Goal: Task Accomplishment & Management: Complete application form

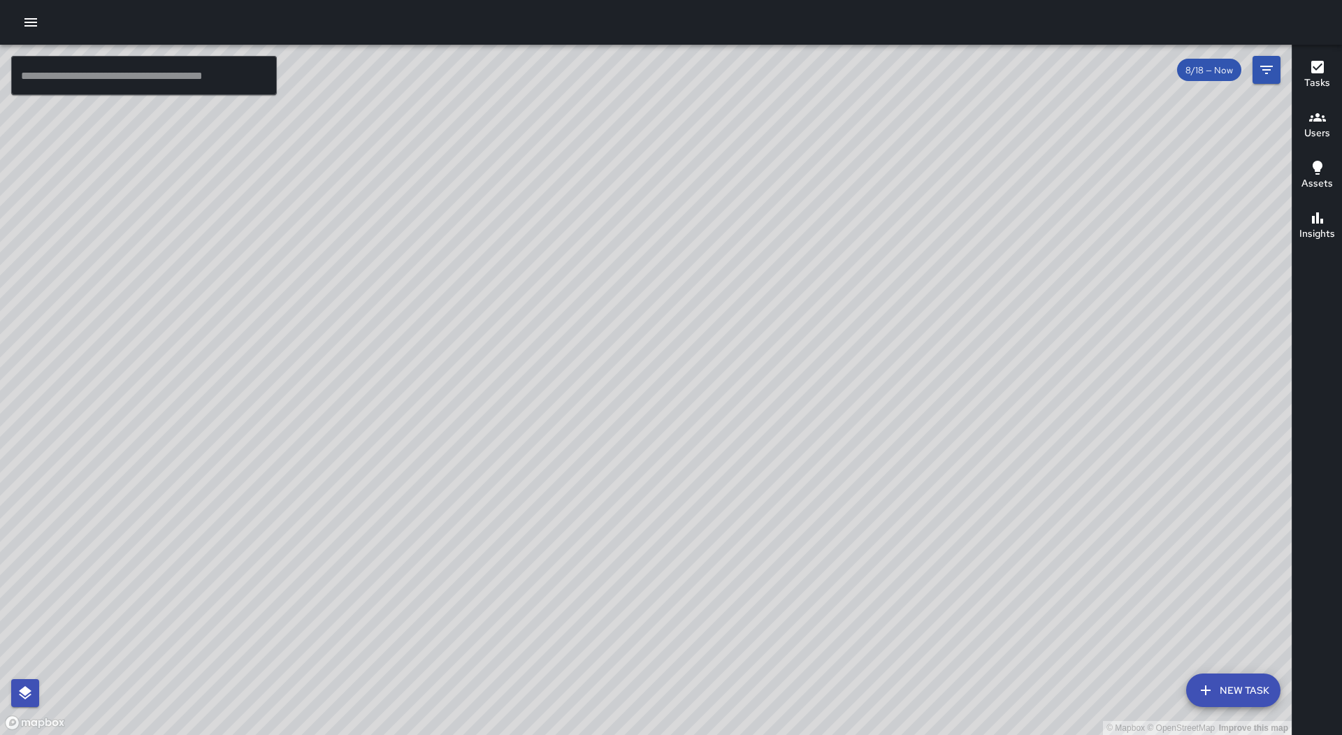
click at [34, 15] on icon "button" at bounding box center [30, 22] width 17 height 17
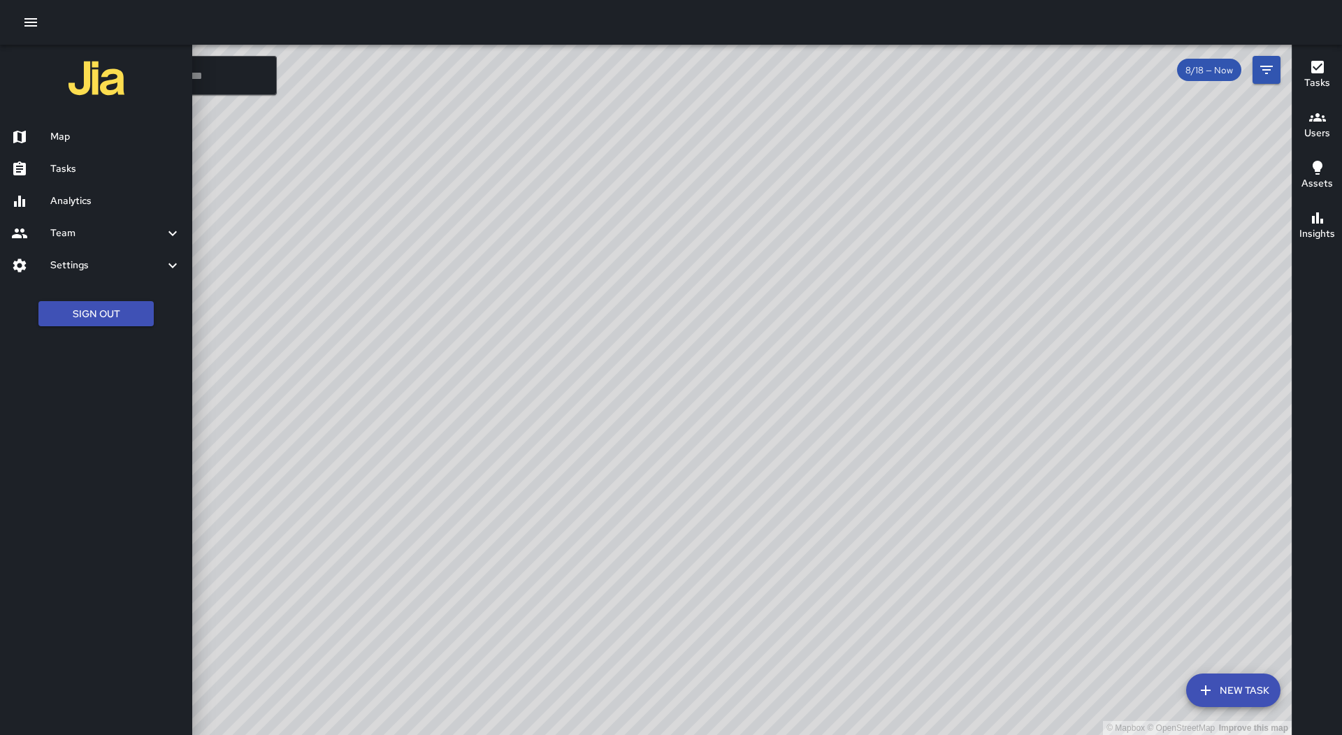
click at [124, 166] on h6 "Tasks" at bounding box center [115, 168] width 131 height 15
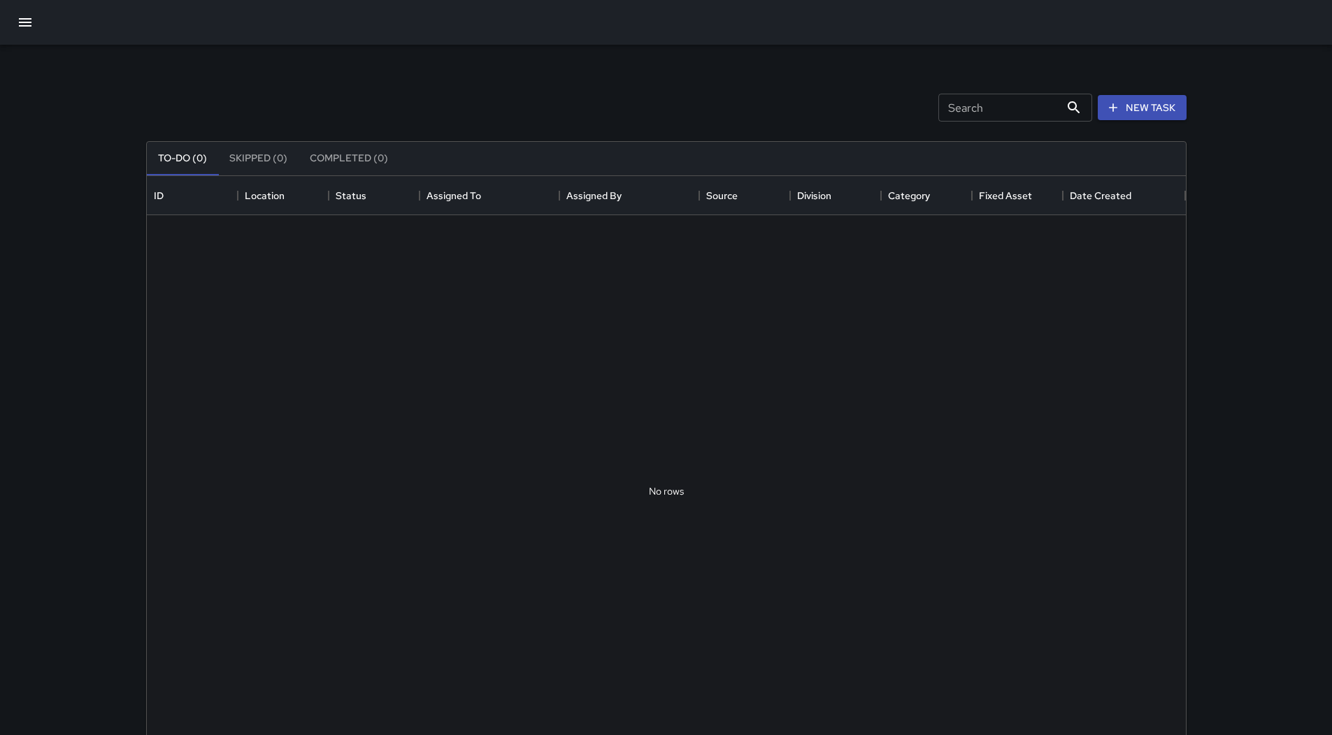
scroll to position [582, 1028]
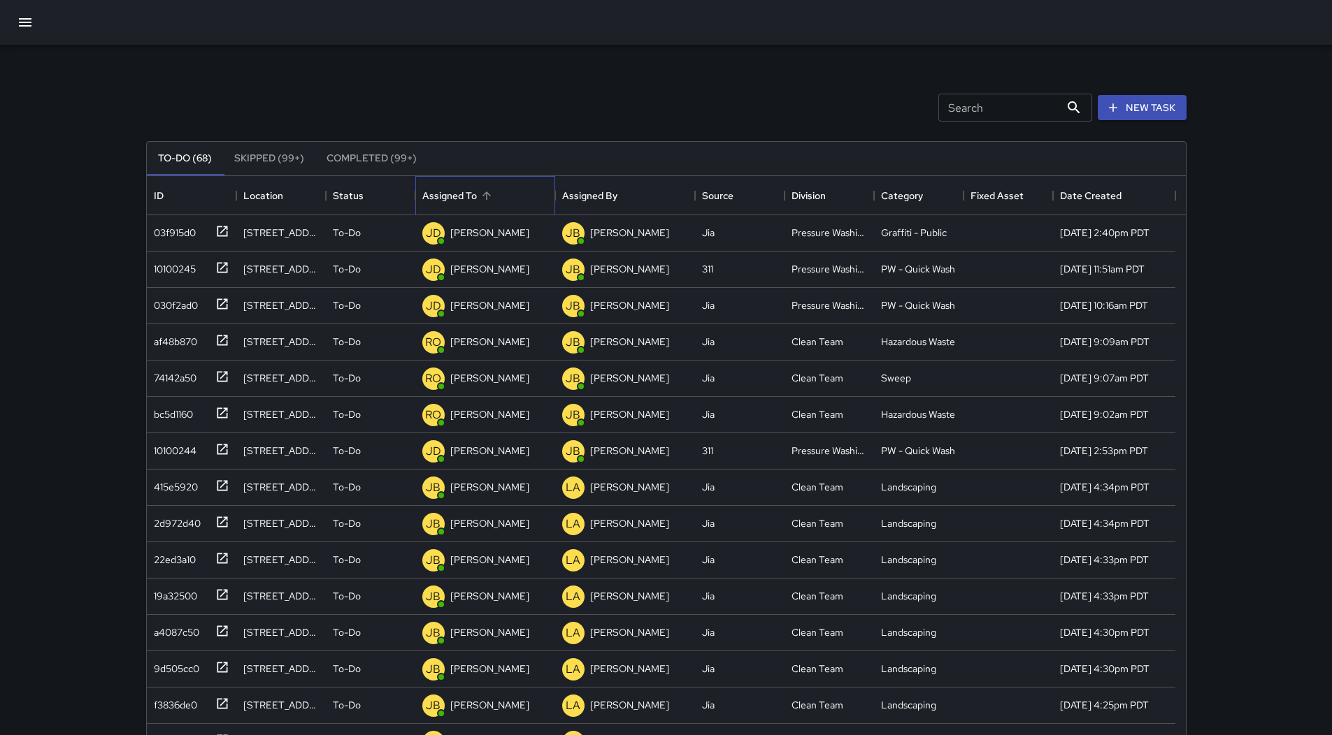
click at [504, 197] on div "Assigned To" at bounding box center [485, 195] width 126 height 39
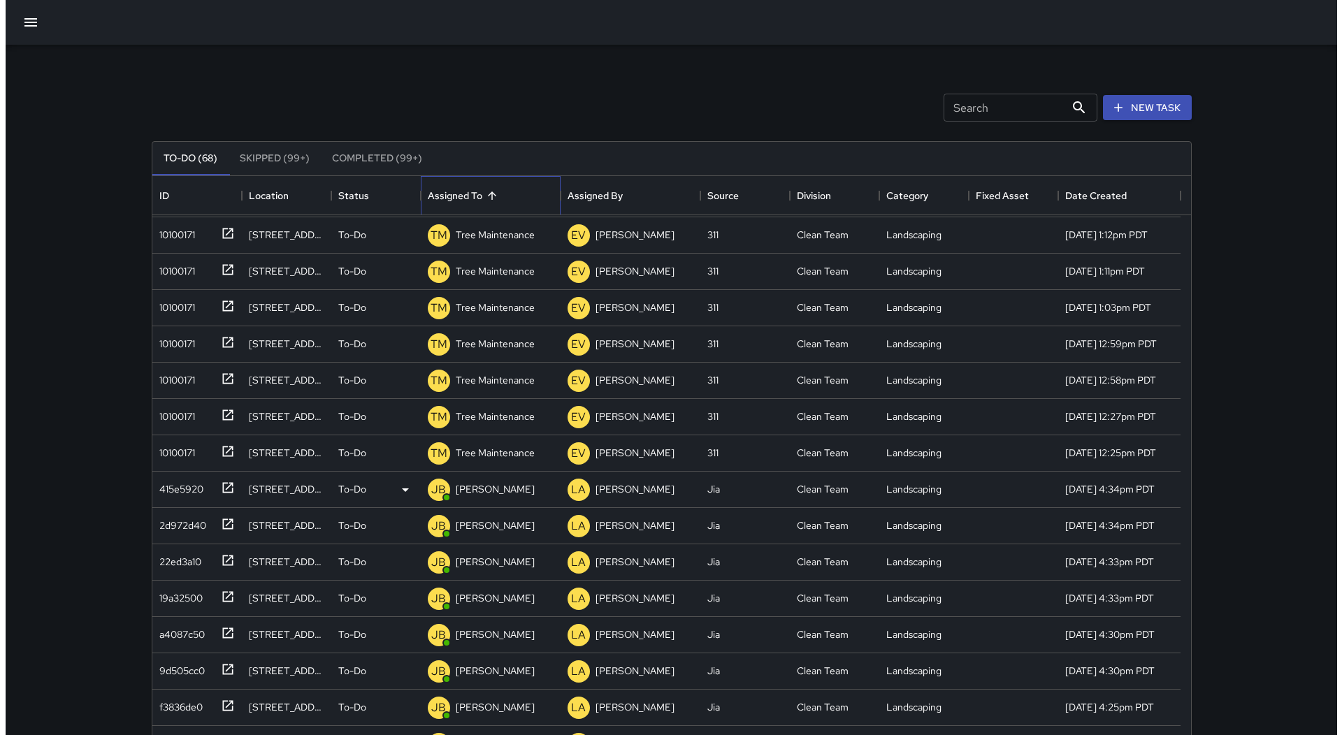
scroll to position [1919, 0]
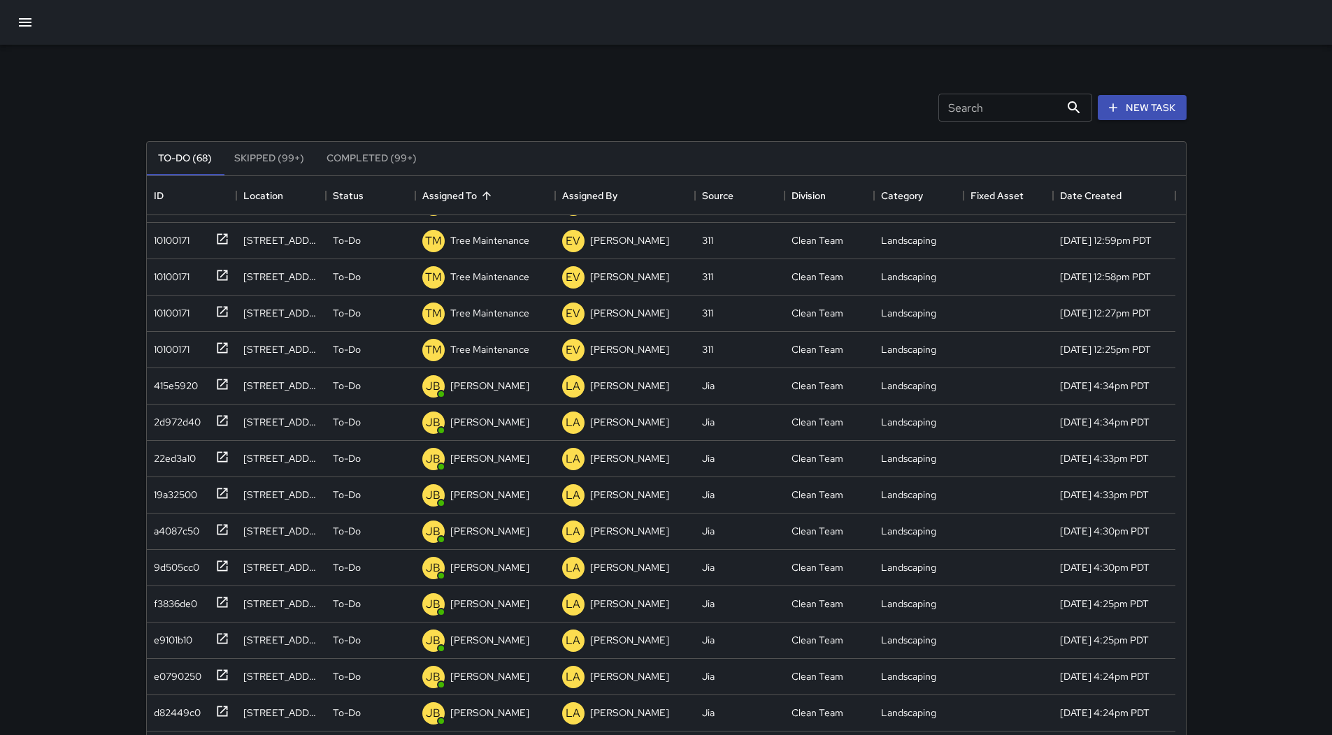
click at [13, 17] on button "button" at bounding box center [25, 23] width 34 height 34
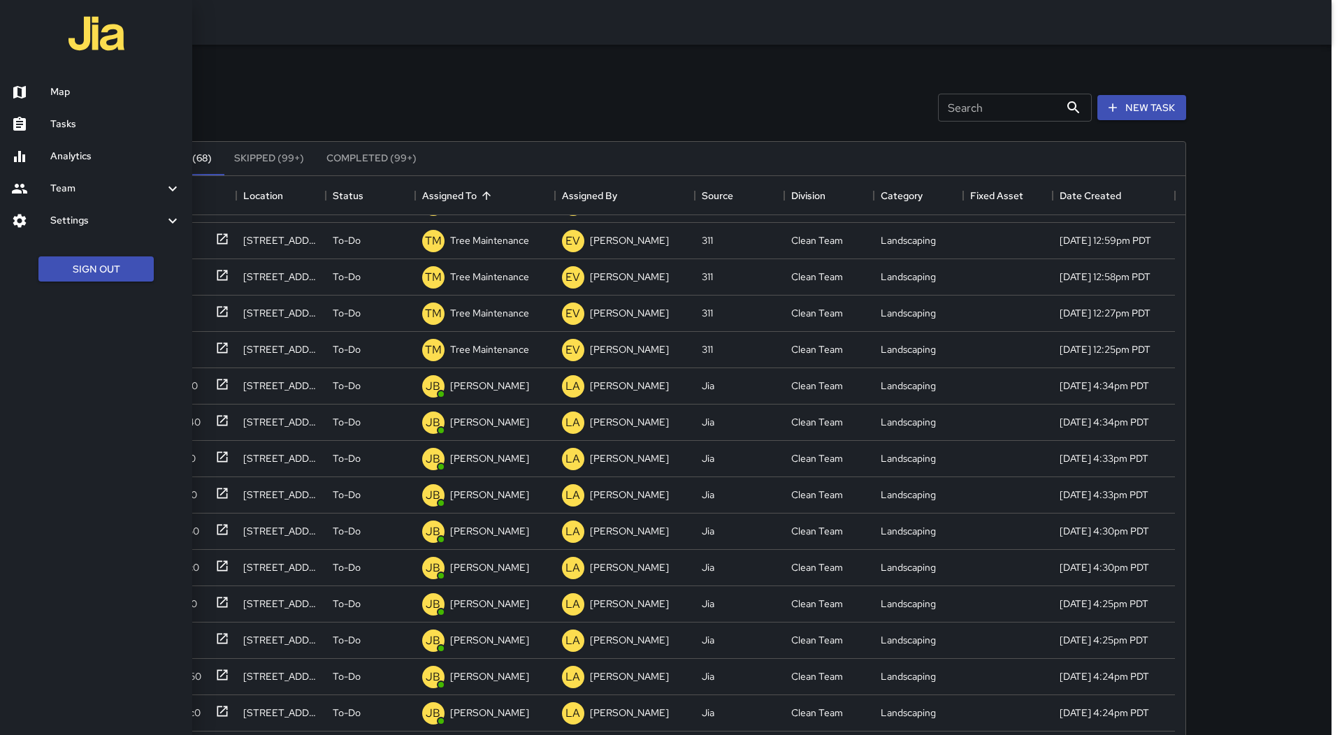
click at [60, 75] on ul "Map Tasks Analytics Team Leaderboard Settings Divisions and Categories Users In…" at bounding box center [96, 157] width 192 height 172
click at [62, 78] on link "Map" at bounding box center [96, 92] width 192 height 32
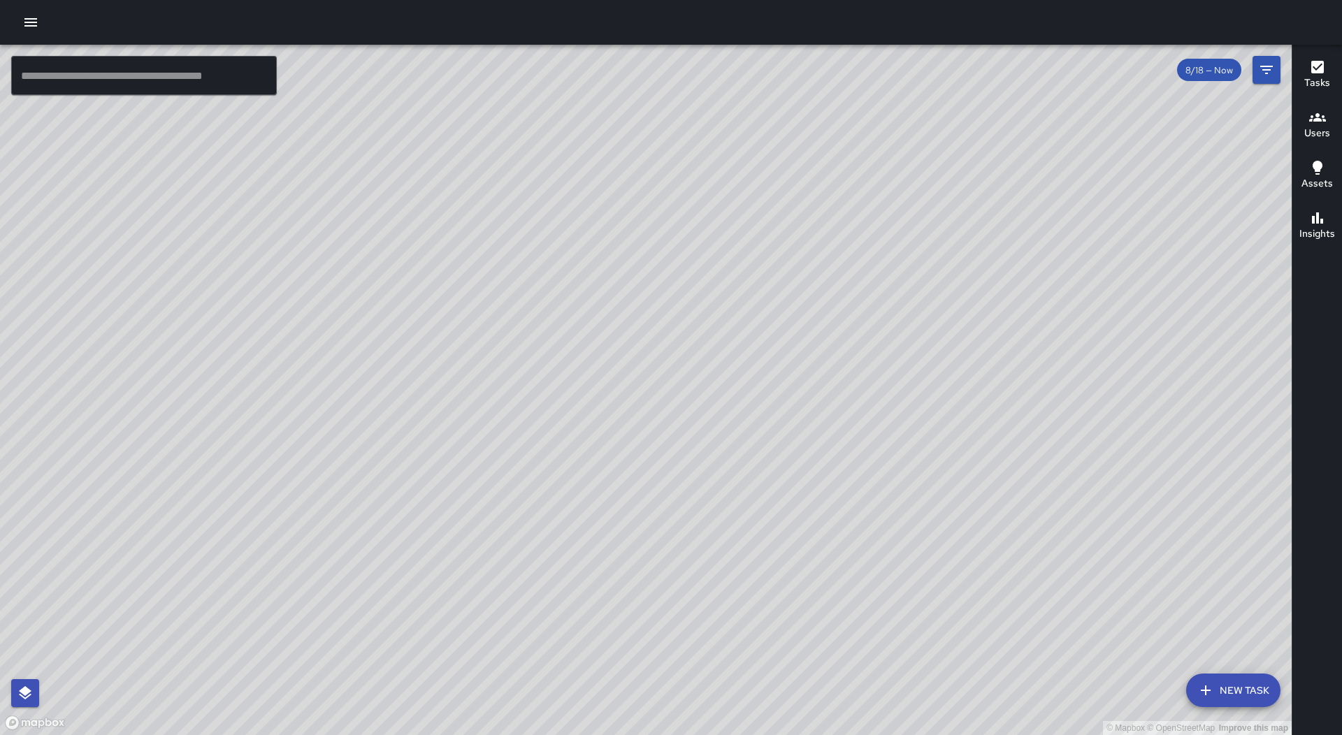
drag, startPoint x: 431, startPoint y: 310, endPoint x: 721, endPoint y: 240, distance: 298.3
click at [721, 240] on div "© Mapbox © OpenStreetMap Improve this map" at bounding box center [646, 390] width 1292 height 691
drag, startPoint x: 744, startPoint y: 201, endPoint x: 717, endPoint y: 313, distance: 115.1
click at [717, 313] on div "© Mapbox © OpenStreetMap Improve this map" at bounding box center [646, 390] width 1292 height 691
drag, startPoint x: 278, startPoint y: 200, endPoint x: 827, endPoint y: 415, distance: 590.1
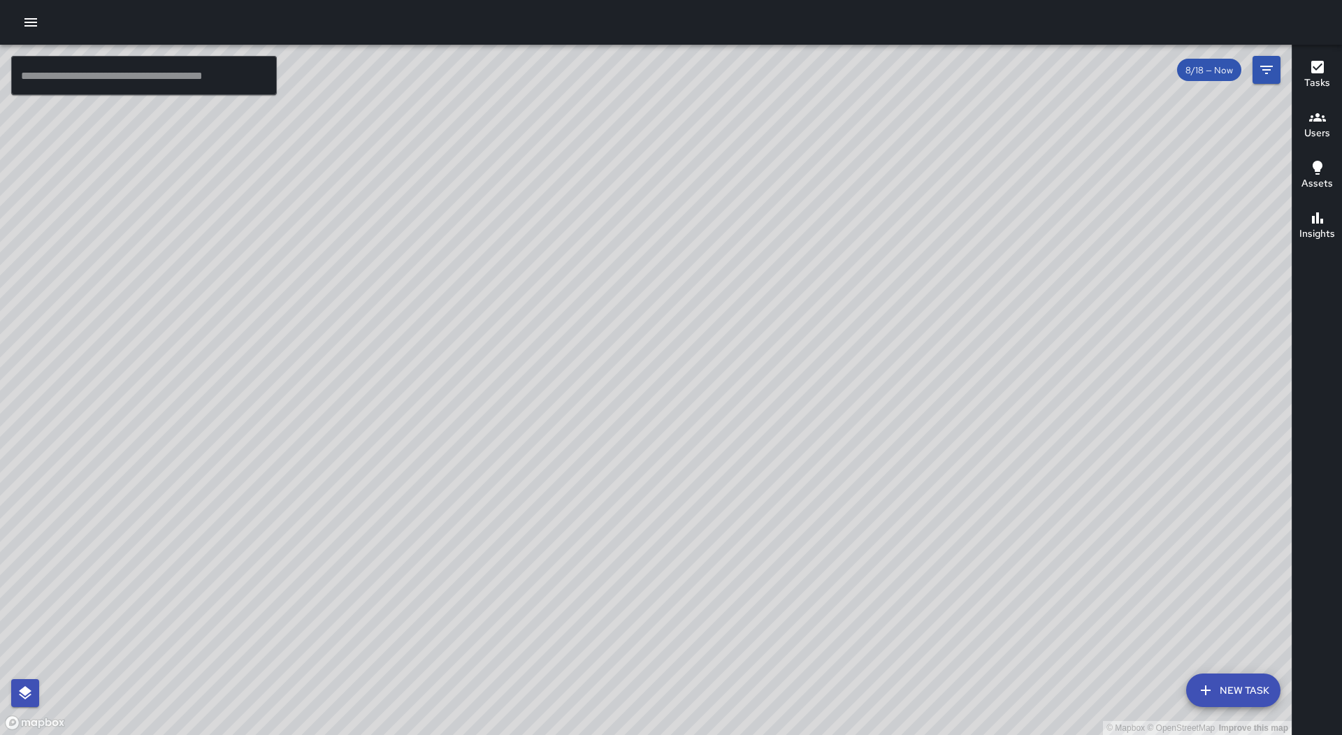
click at [827, 415] on div "© Mapbox © OpenStreetMap Improve this map" at bounding box center [646, 390] width 1292 height 691
drag, startPoint x: 1207, startPoint y: 591, endPoint x: 373, endPoint y: 420, distance: 850.6
click at [373, 420] on div "© Mapbox © OpenStreetMap Improve this map" at bounding box center [646, 390] width 1292 height 691
drag, startPoint x: 645, startPoint y: 328, endPoint x: 911, endPoint y: 308, distance: 266.4
click at [911, 308] on div "© Mapbox © OpenStreetMap Improve this map" at bounding box center [646, 390] width 1292 height 691
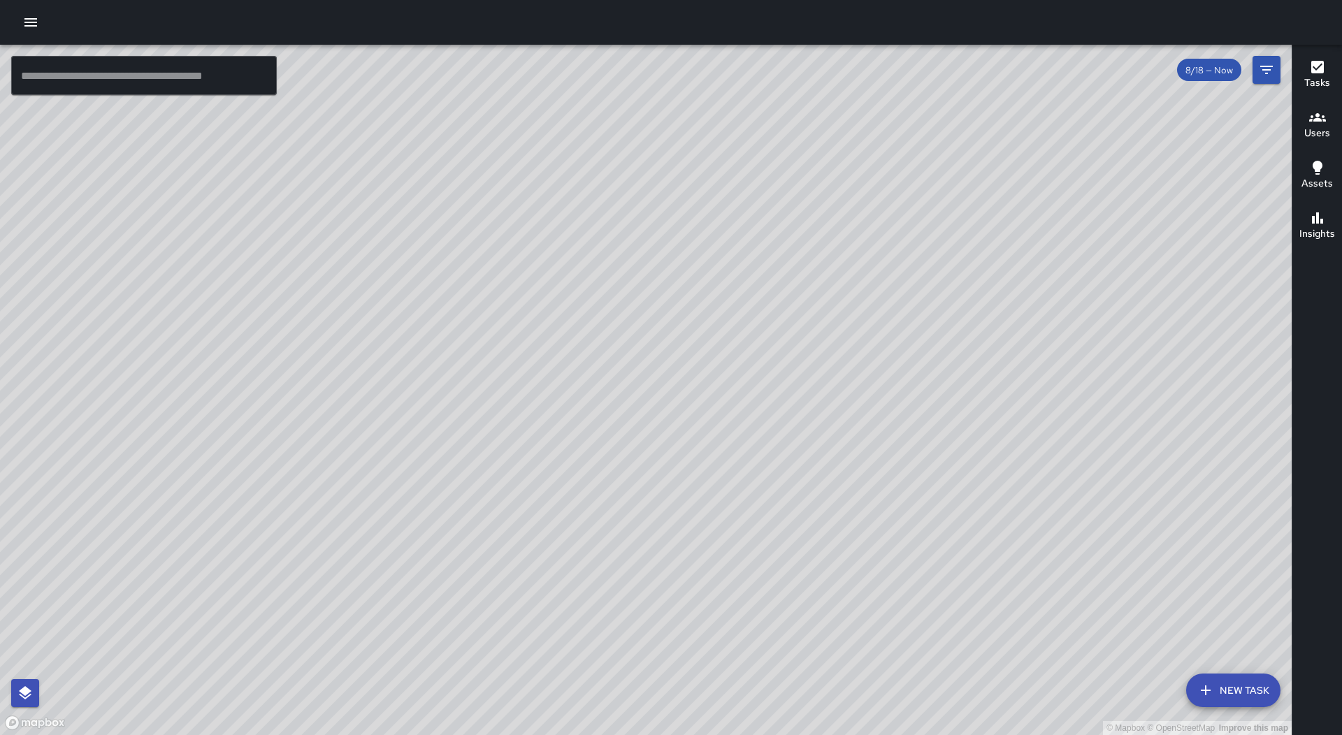
drag, startPoint x: 322, startPoint y: 384, endPoint x: 477, endPoint y: 365, distance: 156.4
click at [477, 365] on div "© Mapbox © OpenStreetMap Improve this map" at bounding box center [646, 390] width 1292 height 691
drag, startPoint x: 245, startPoint y: 319, endPoint x: 400, endPoint y: 337, distance: 156.2
click at [400, 337] on div "© Mapbox © OpenStreetMap Improve this map" at bounding box center [646, 390] width 1292 height 691
click at [1235, 673] on div "© Mapbox © OpenStreetMap Improve this map" at bounding box center [646, 390] width 1292 height 691
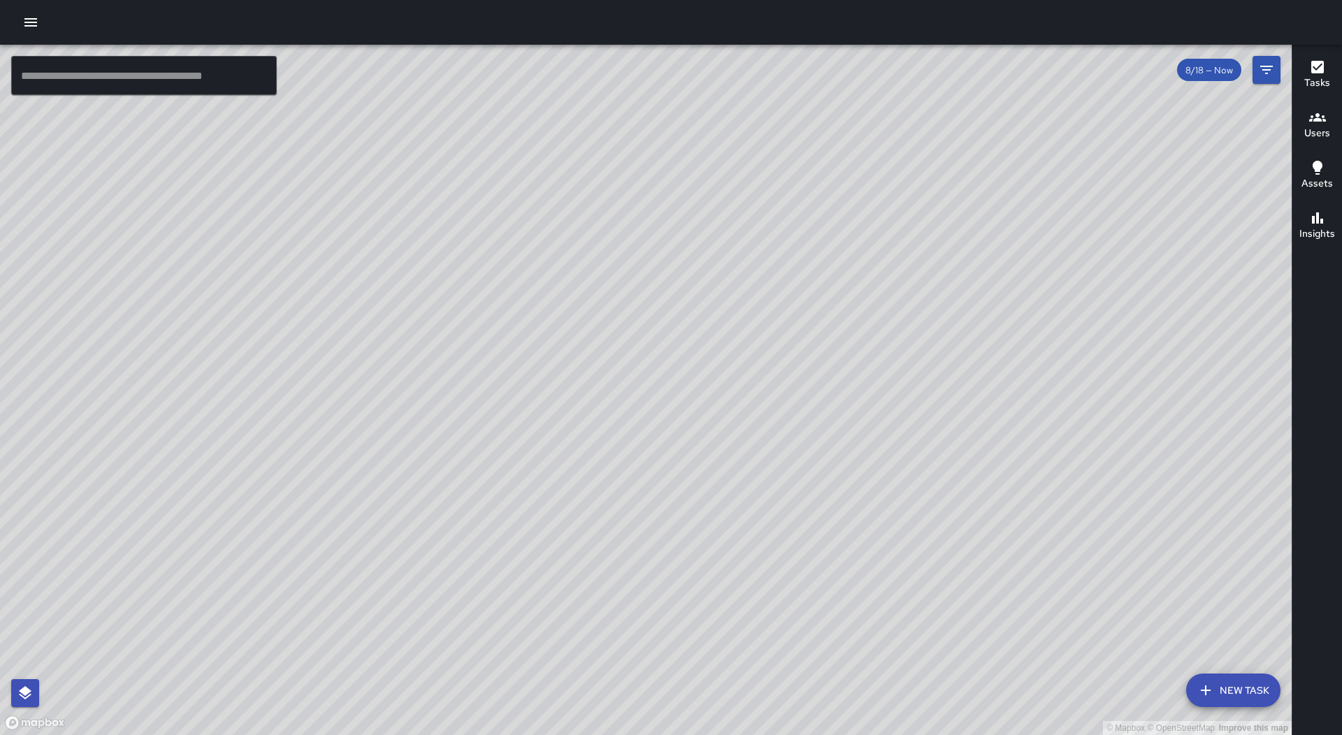
click at [1230, 681] on button "New Task" at bounding box center [1233, 691] width 94 height 34
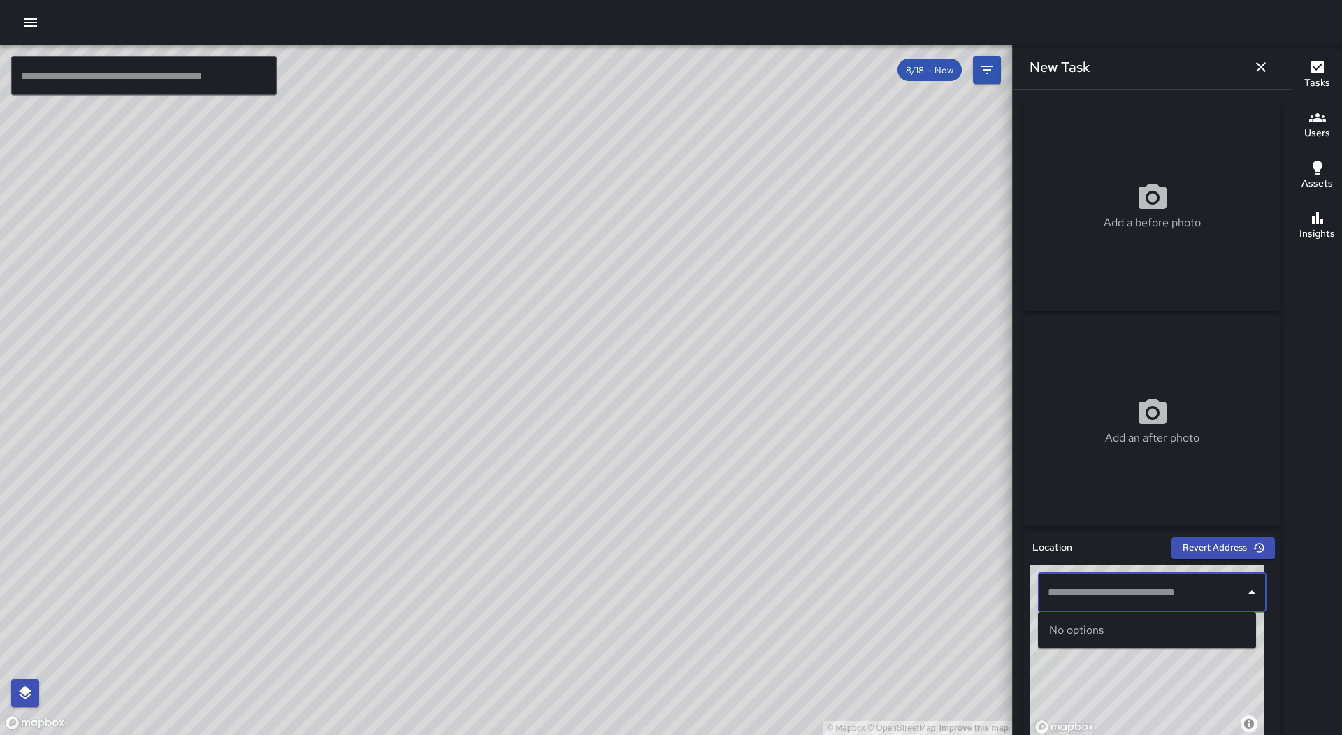
click at [1086, 586] on input "text" at bounding box center [1141, 593] width 195 height 27
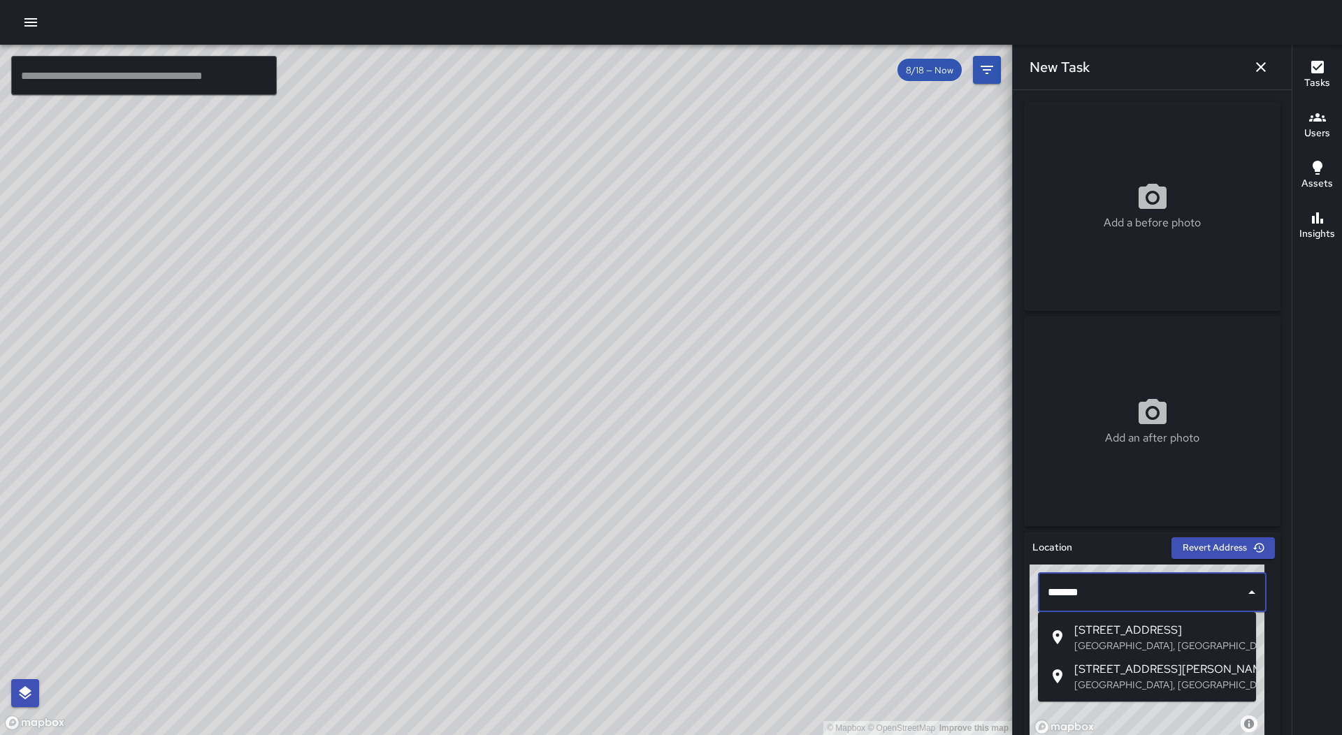
click at [1148, 634] on span "1438 Market Street" at bounding box center [1159, 630] width 171 height 17
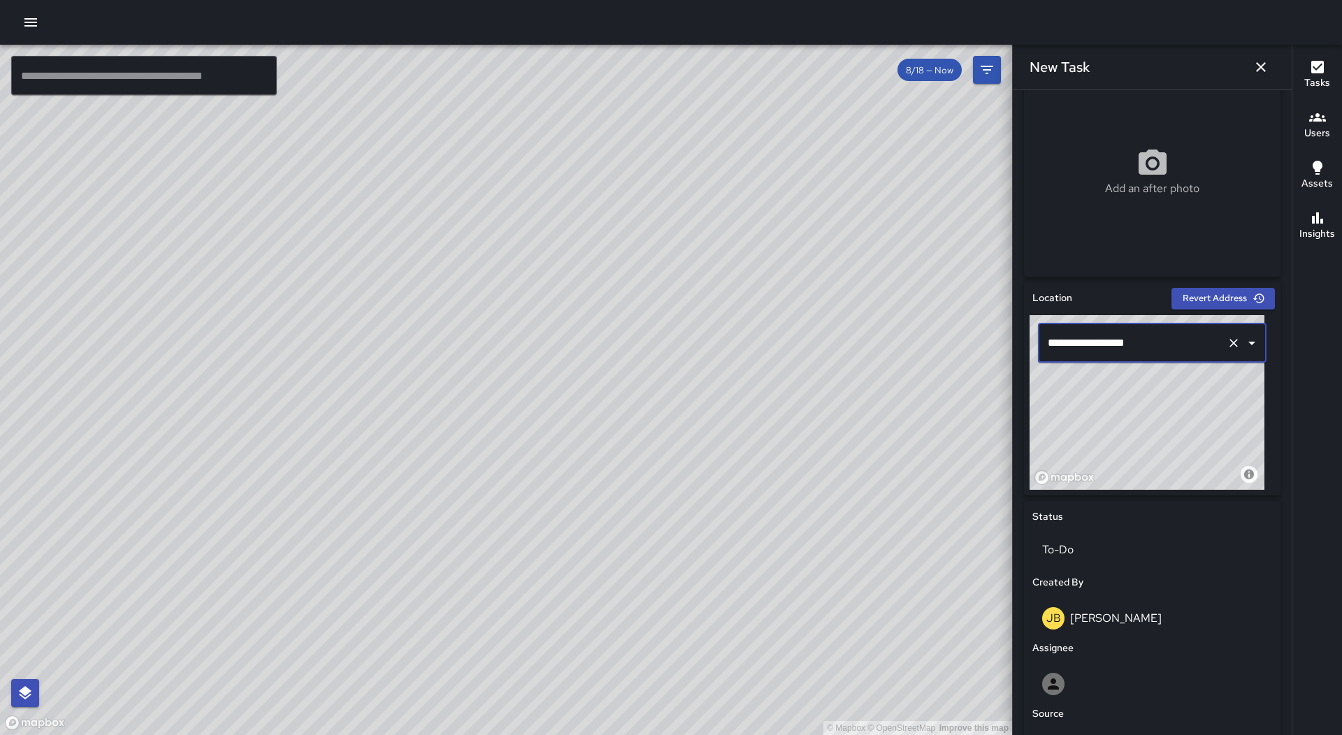
scroll to position [510, 0]
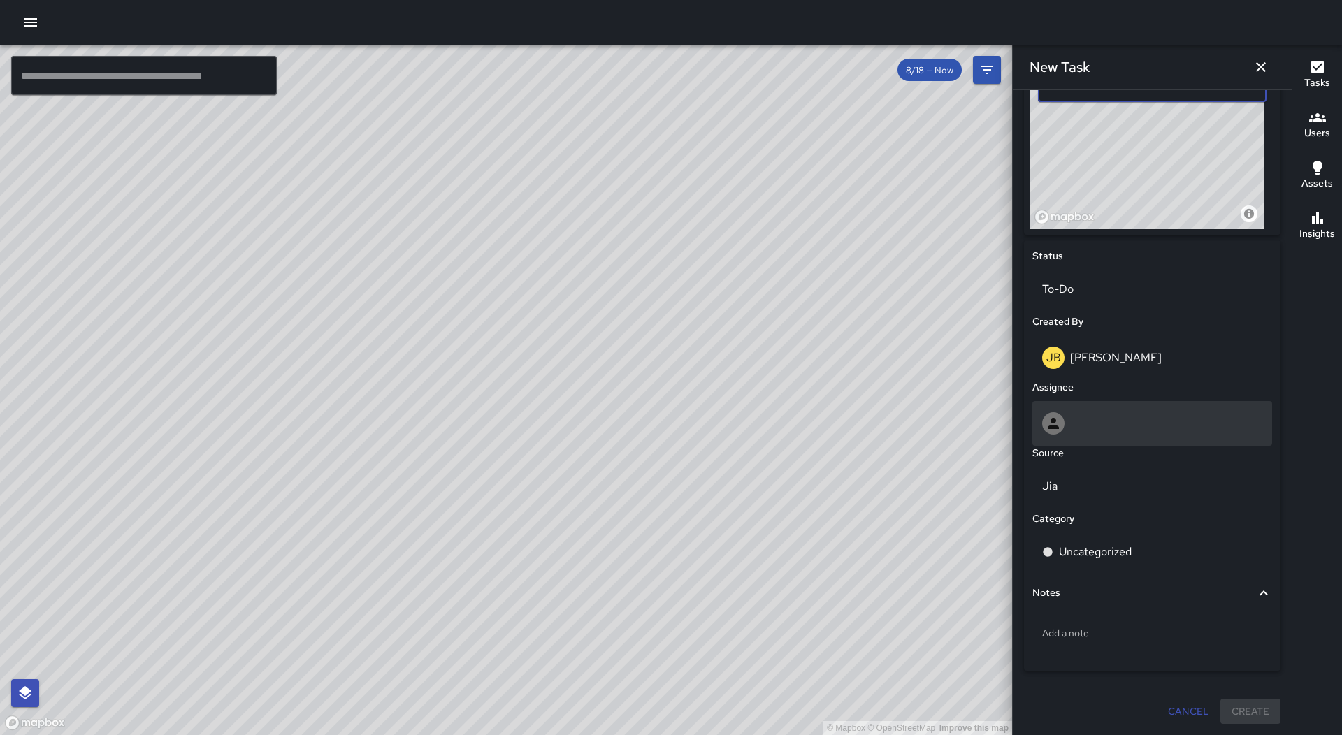
type input "**********"
click at [1134, 422] on div at bounding box center [1152, 423] width 220 height 22
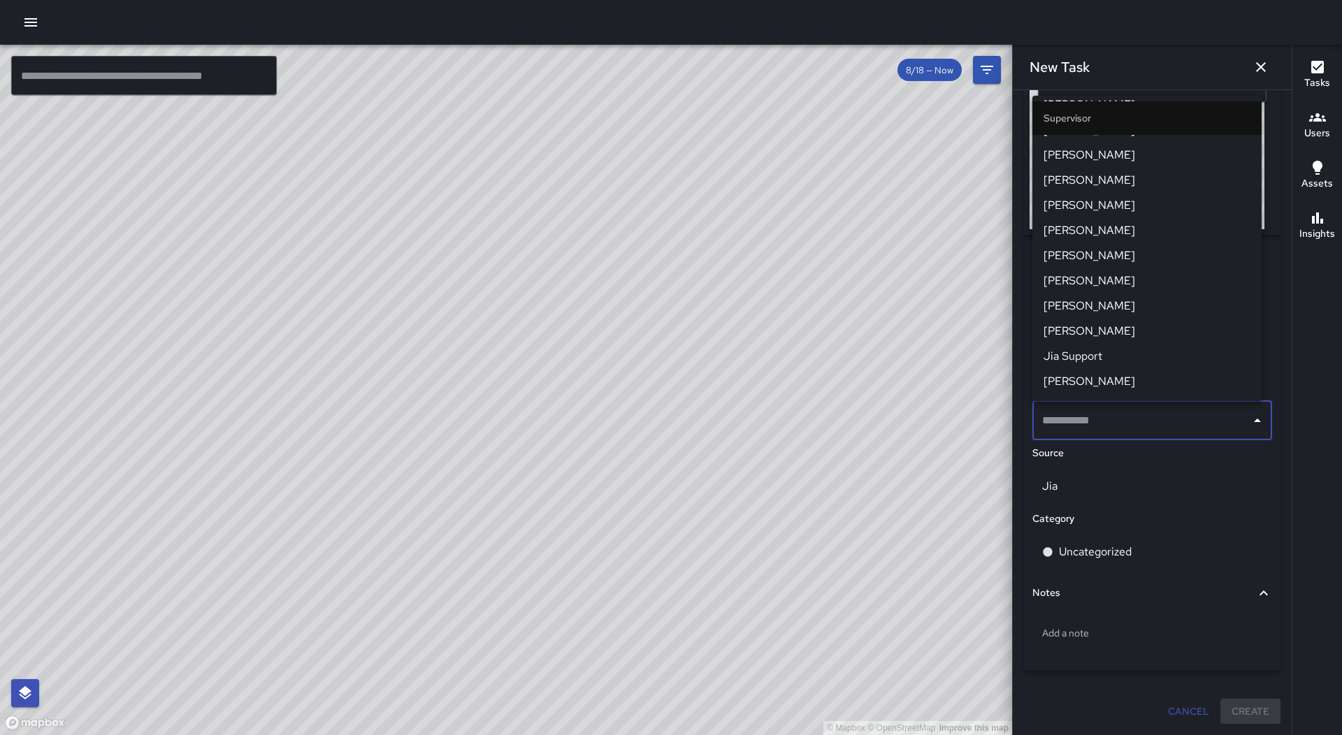
scroll to position [769, 0]
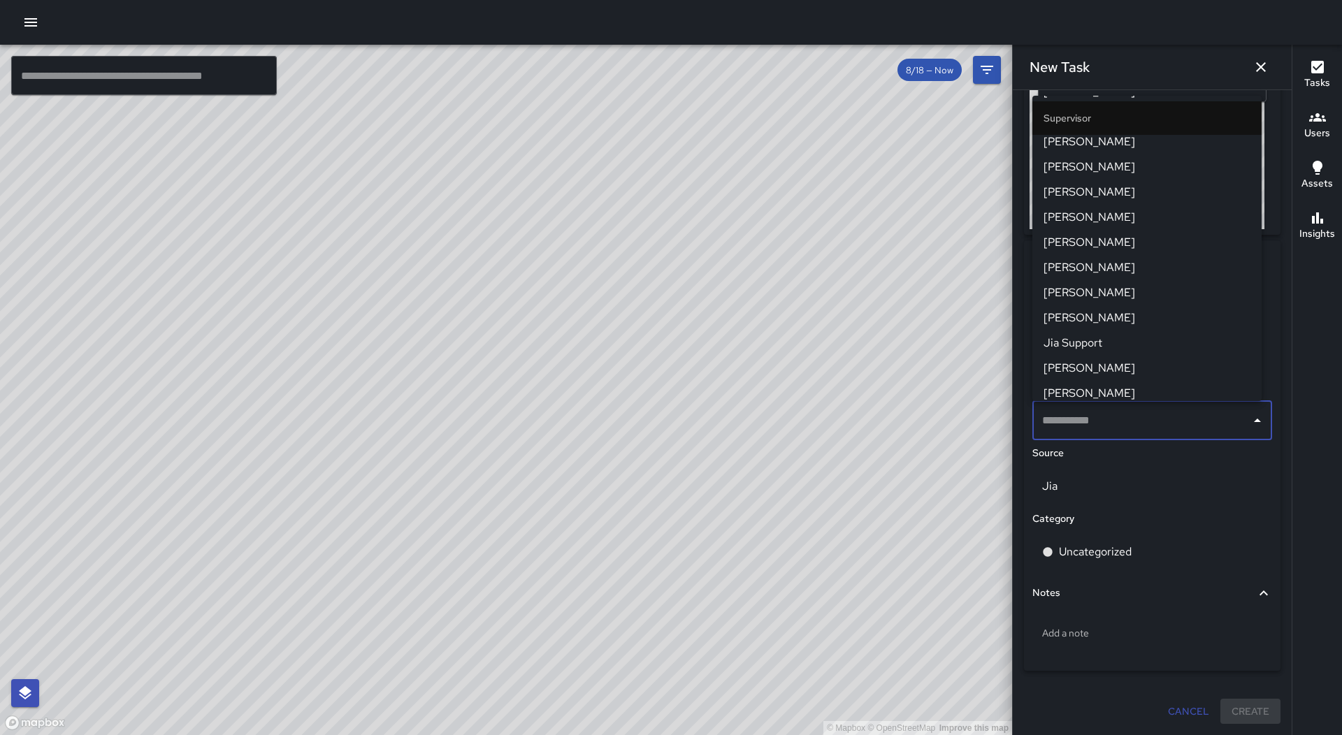
click at [1137, 169] on span "[PERSON_NAME]" at bounding box center [1147, 167] width 207 height 17
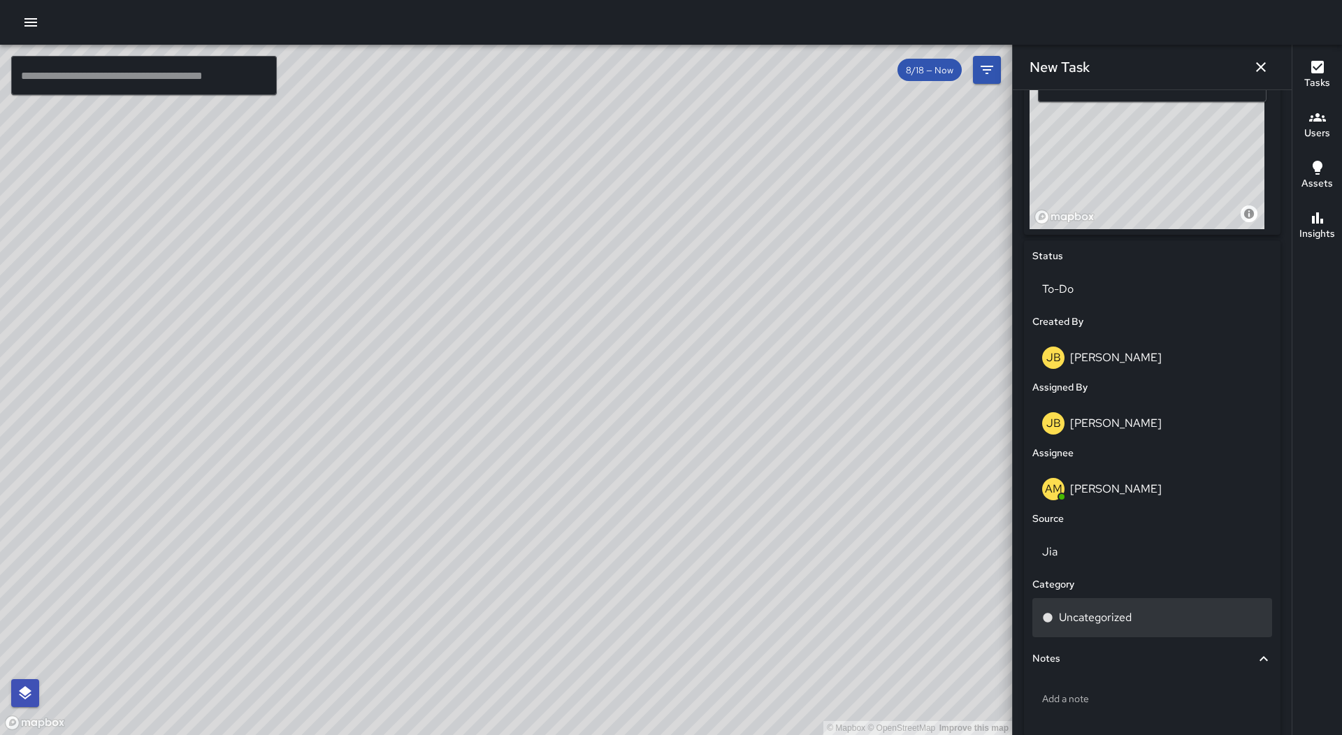
click at [1125, 603] on div "Uncategorized" at bounding box center [1153, 617] width 240 height 39
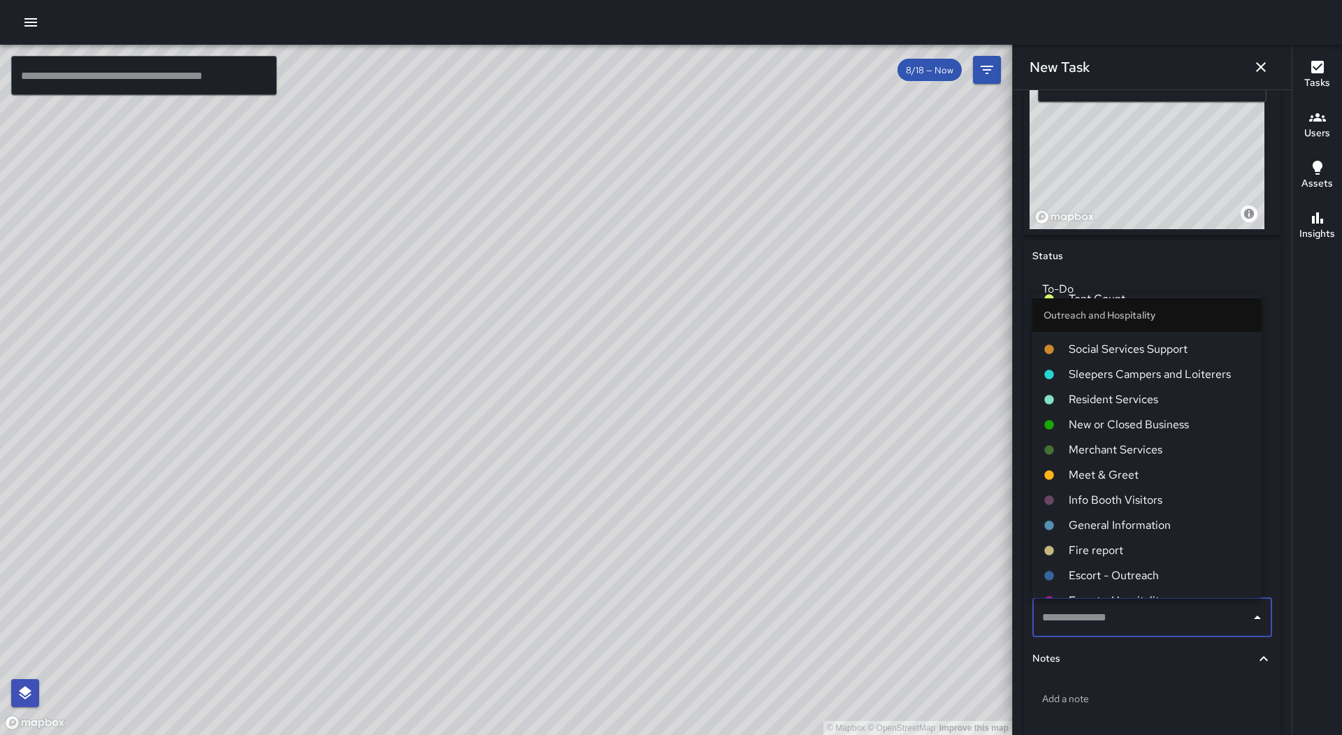
scroll to position [489, 0]
click at [1148, 370] on span "Sleepers Campers and Loiterers" at bounding box center [1160, 375] width 182 height 17
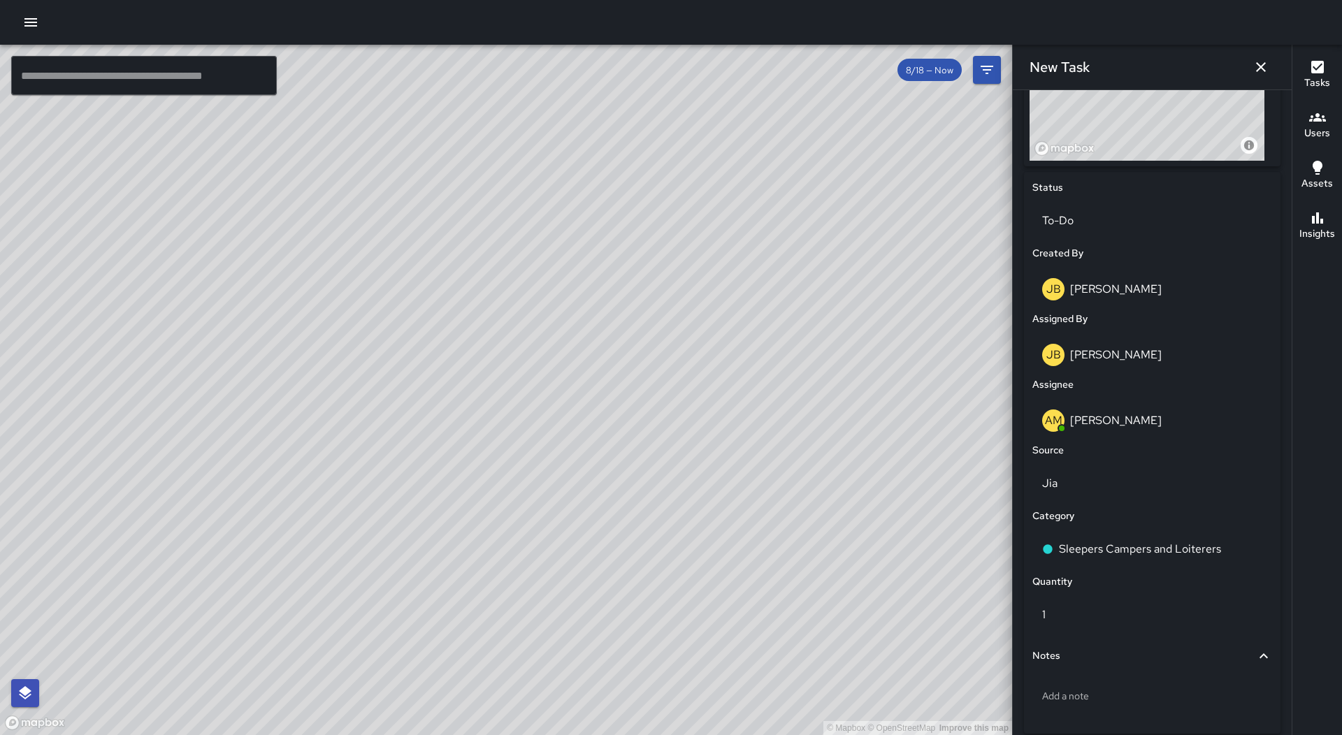
scroll to position [642, 0]
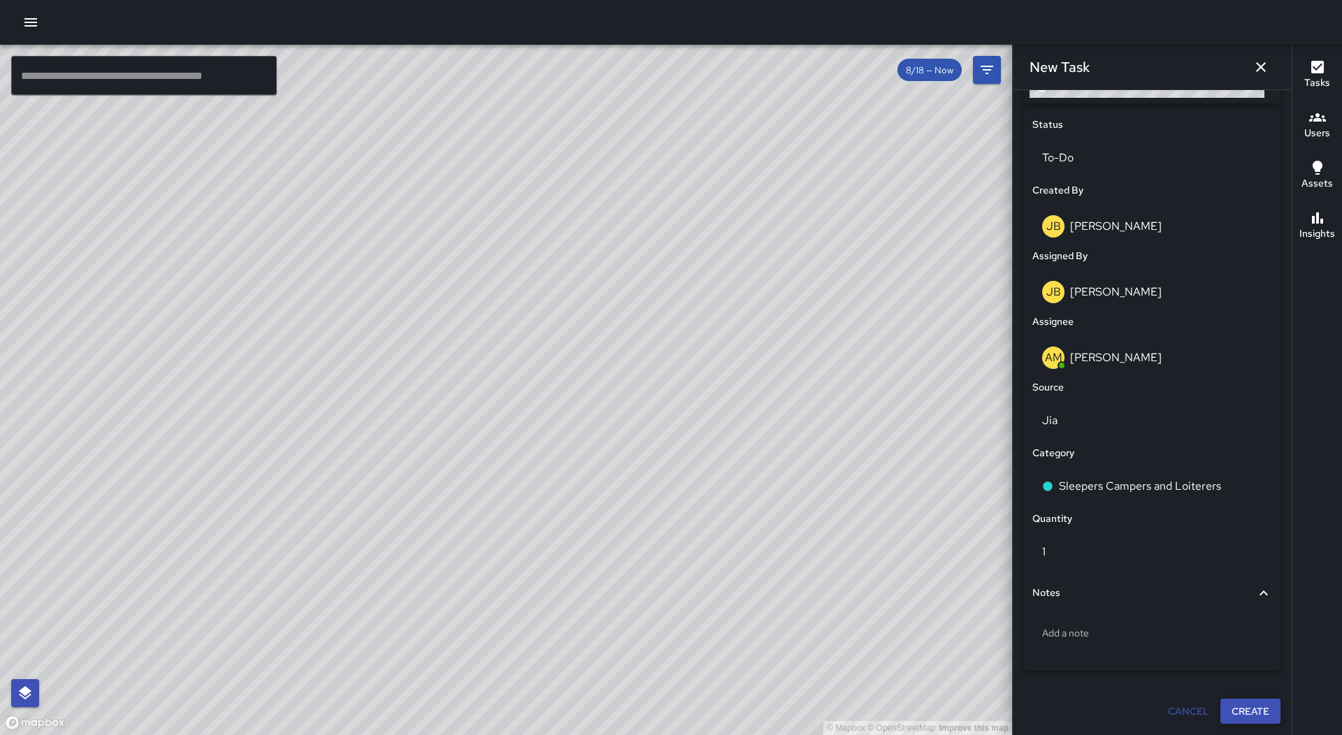
click at [1237, 710] on button "Create" at bounding box center [1251, 712] width 60 height 26
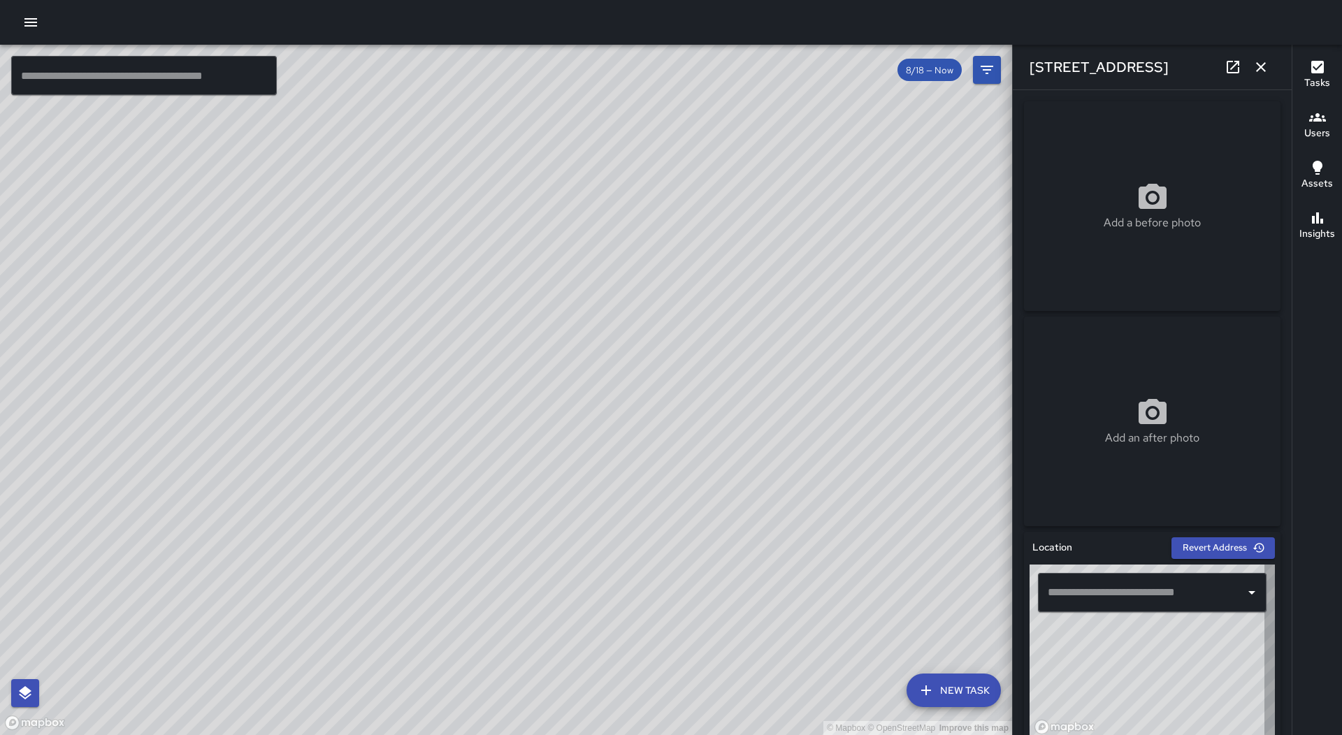
type input "**********"
click at [1263, 59] on icon "button" at bounding box center [1261, 67] width 17 height 17
